Goal: Transaction & Acquisition: Purchase product/service

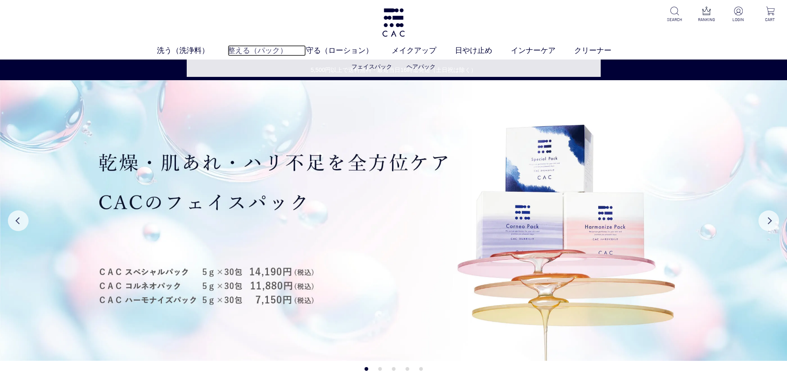
click at [258, 50] on link "整える（パック）" at bounding box center [267, 50] width 78 height 11
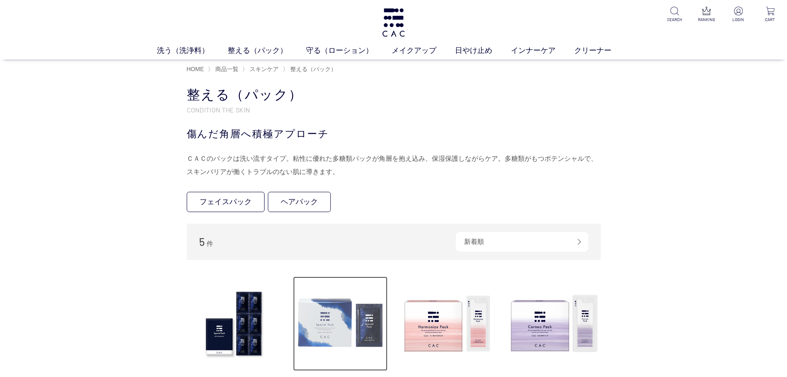
click at [308, 322] on img at bounding box center [340, 324] width 94 height 94
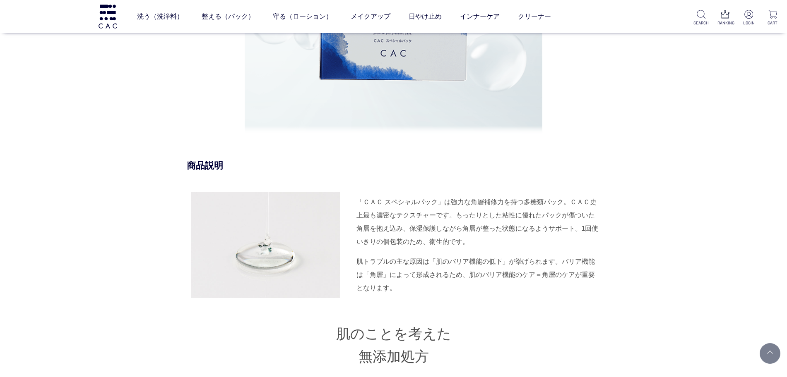
scroll to position [880, 0]
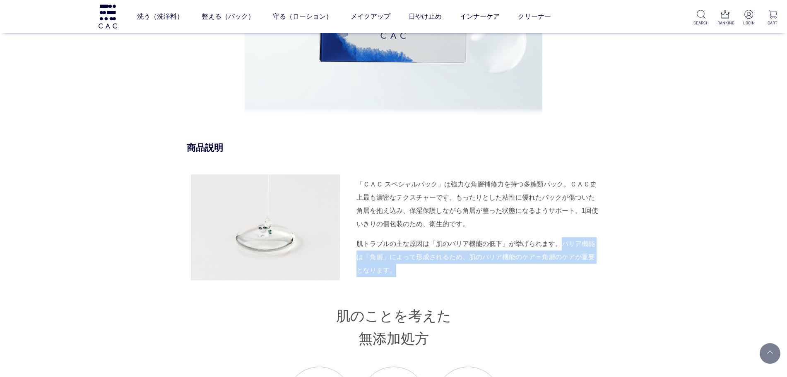
drag, startPoint x: 560, startPoint y: 243, endPoint x: 455, endPoint y: 264, distance: 107.6
click at [455, 264] on div "肌トラブルの主な原因は「肌のバリア機能の低下」が挙げられます。バリア機能は「角層」によって形成されるため、肌のバリア機能のケア＝角層のケアが重要となります。" at bounding box center [478, 258] width 244 height 40
copy div "バリア機能は「角層」によって形成されるため、肌のバリア機能のケア＝角層のケアが重要となります。"
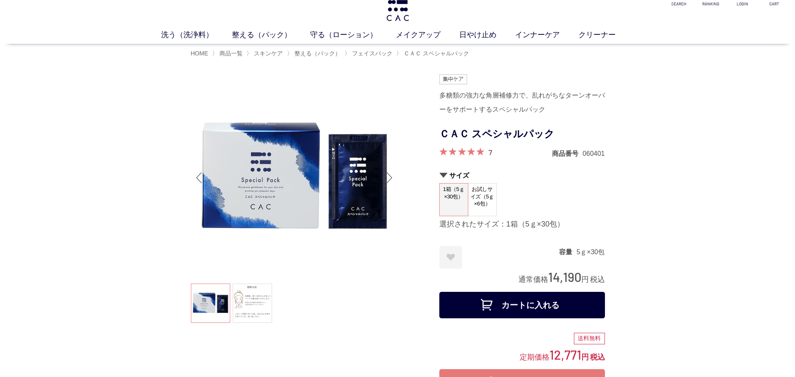
scroll to position [0, 0]
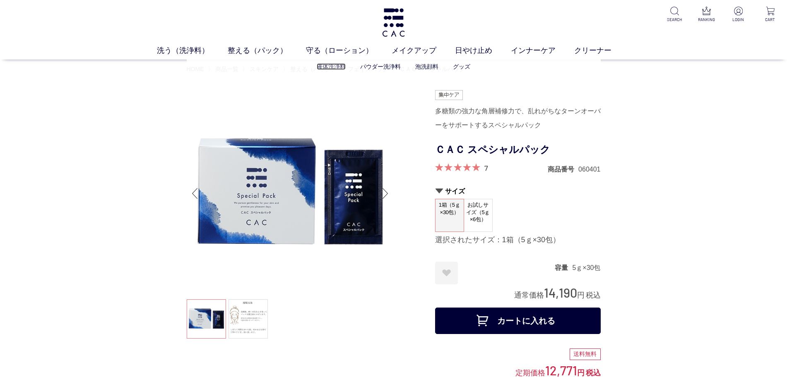
click at [323, 63] on link "液体洗浄料" at bounding box center [331, 66] width 29 height 7
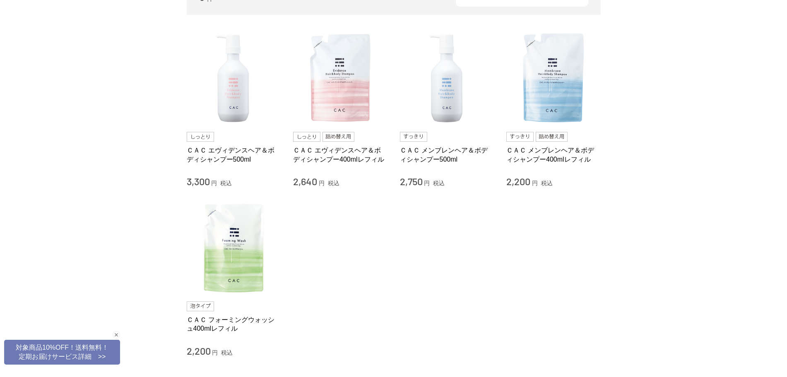
scroll to position [52, 0]
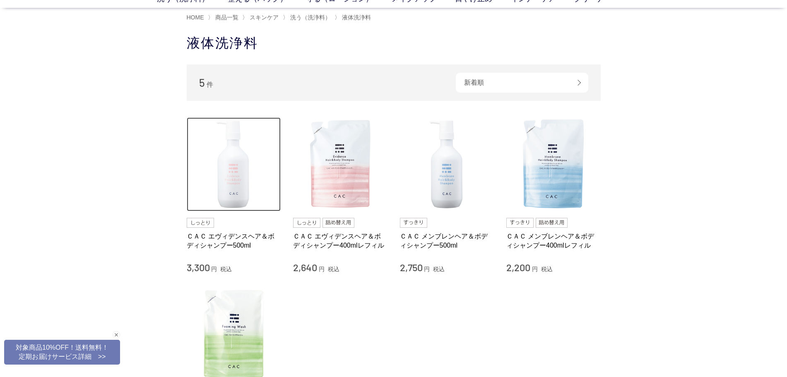
click at [214, 162] on img at bounding box center [234, 165] width 94 height 94
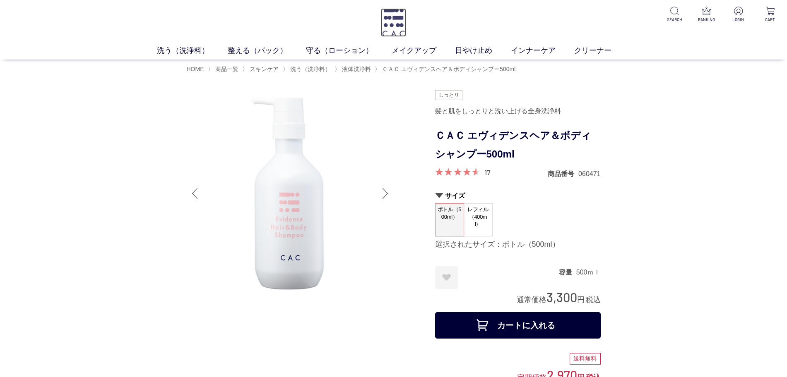
click at [393, 19] on img at bounding box center [393, 22] width 25 height 29
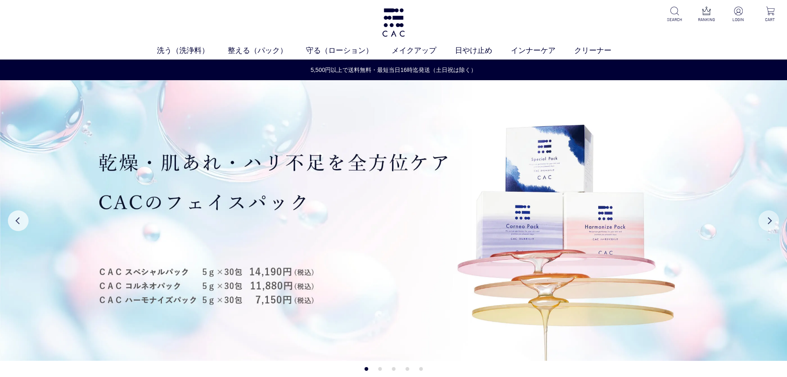
click at [762, 220] on button "Next" at bounding box center [768, 221] width 21 height 21
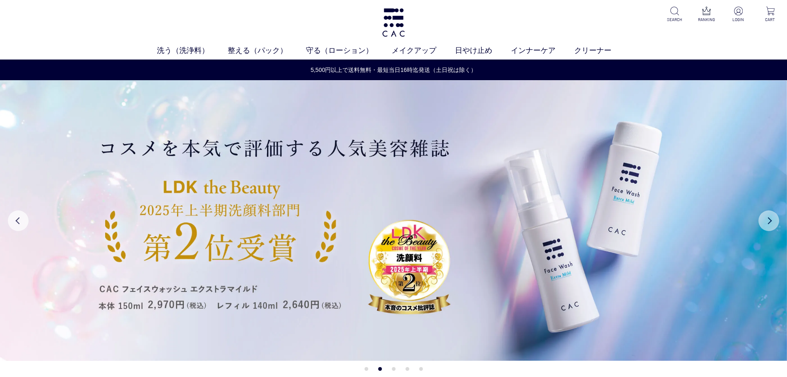
click at [762, 220] on button "Next" at bounding box center [768, 221] width 21 height 21
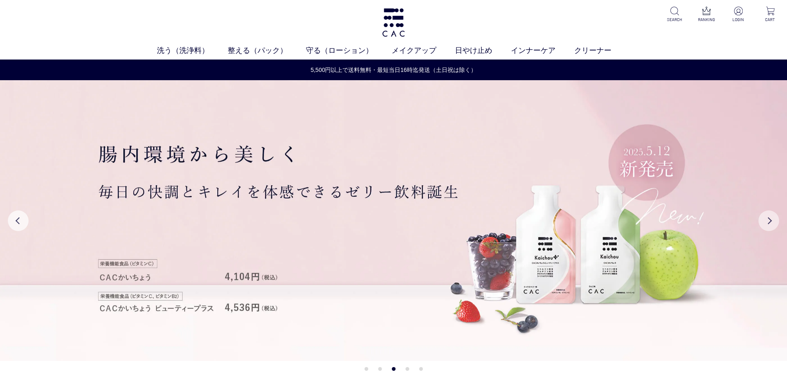
click at [762, 220] on button "Next" at bounding box center [768, 221] width 21 height 21
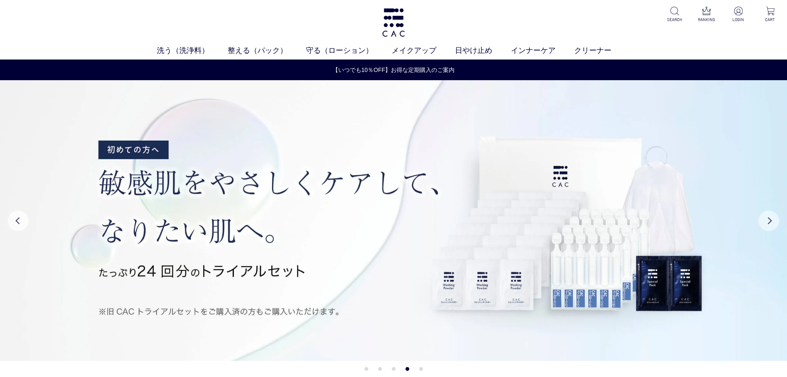
click at [763, 220] on button "Next" at bounding box center [768, 221] width 21 height 21
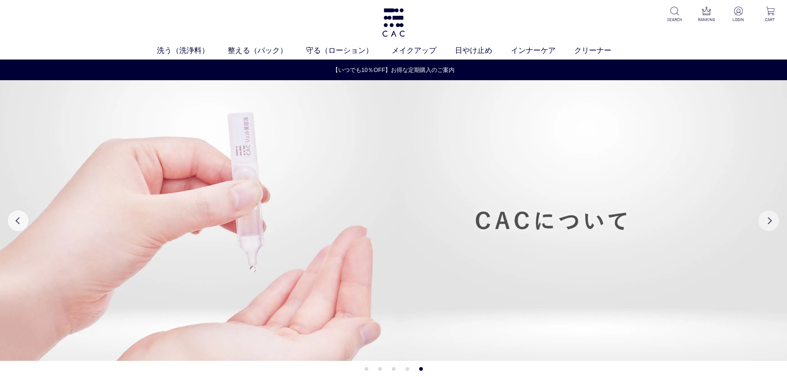
click at [763, 220] on button "Next" at bounding box center [768, 221] width 21 height 21
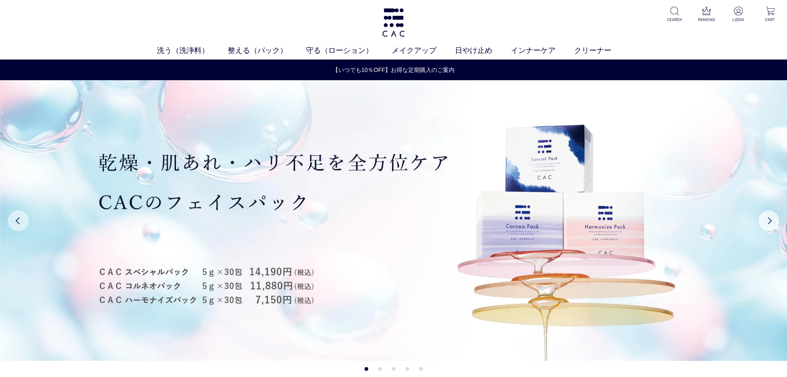
click at [12, 217] on button "Previous" at bounding box center [18, 221] width 21 height 21
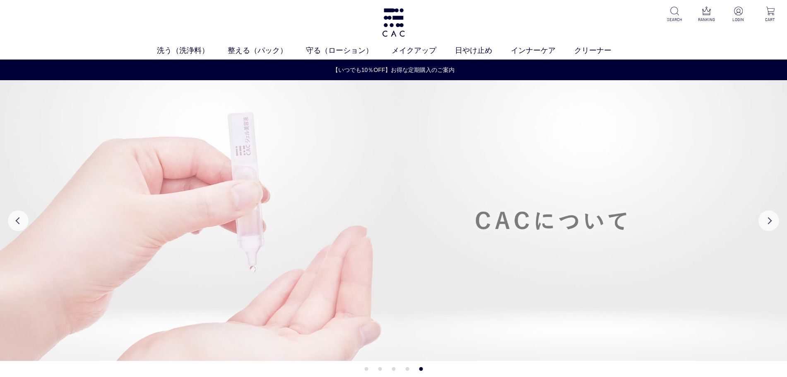
click at [486, 208] on img at bounding box center [393, 220] width 787 height 281
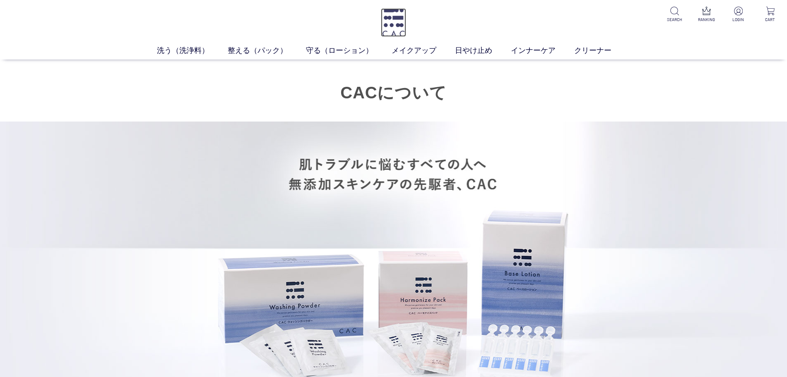
click at [401, 19] on img at bounding box center [393, 22] width 25 height 29
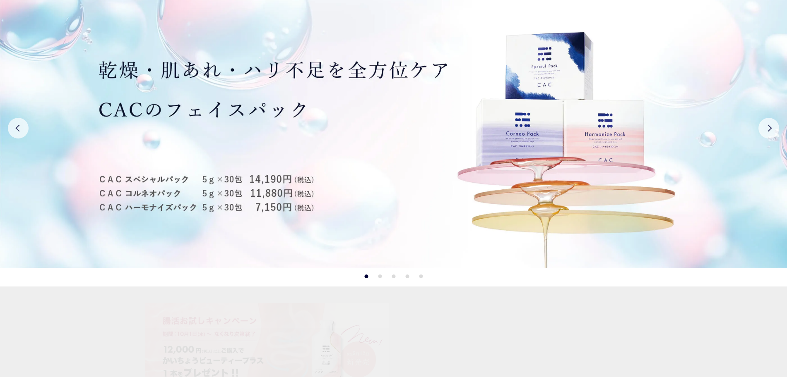
scroll to position [155, 0]
